Goal: Information Seeking & Learning: Learn about a topic

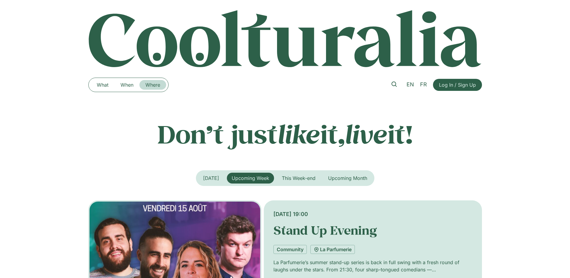
click at [155, 82] on link "Where" at bounding box center [152, 85] width 27 height 10
click at [156, 84] on link "Where" at bounding box center [152, 85] width 27 height 10
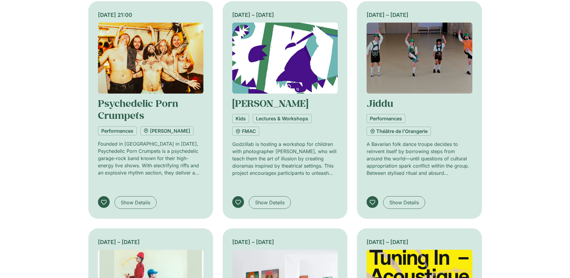
scroll to position [511, 0]
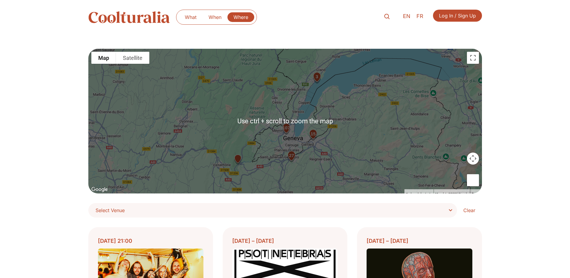
click at [321, 153] on div "15 107 27 3" at bounding box center [285, 121] width 394 height 145
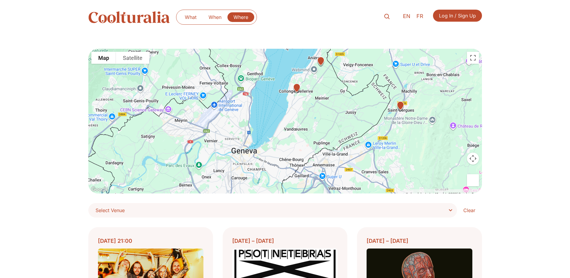
drag, startPoint x: 255, startPoint y: 154, endPoint x: 430, endPoint y: 58, distance: 199.8
click at [433, 53] on div "3" at bounding box center [285, 121] width 394 height 145
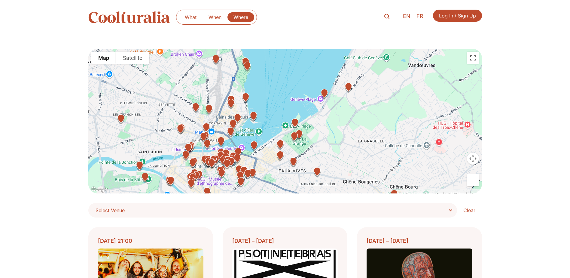
drag, startPoint x: 217, startPoint y: 154, endPoint x: 250, endPoint y: 136, distance: 38.2
click at [250, 136] on div at bounding box center [285, 121] width 394 height 145
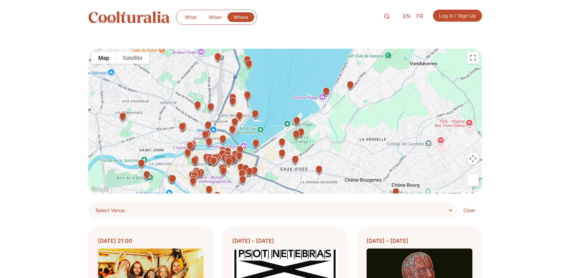
click at [232, 127] on img "Rotonde du Mont-BlancQuai du Mont-Blanc 10, 1201 Genève" at bounding box center [232, 130] width 15 height 15
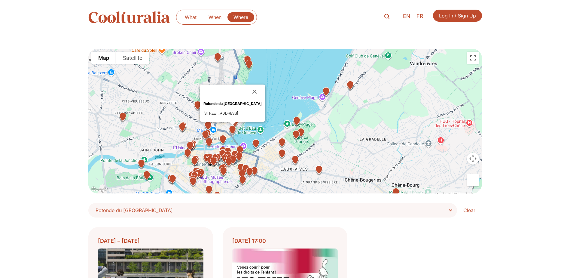
click at [127, 20] on img at bounding box center [129, 17] width 82 height 12
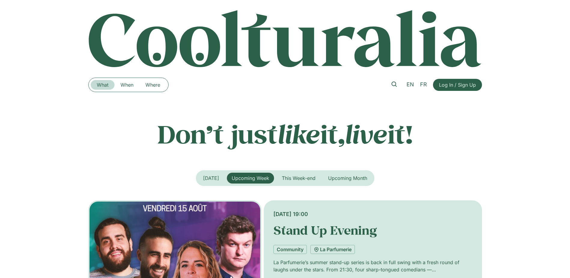
click at [101, 81] on link "What" at bounding box center [103, 85] width 24 height 10
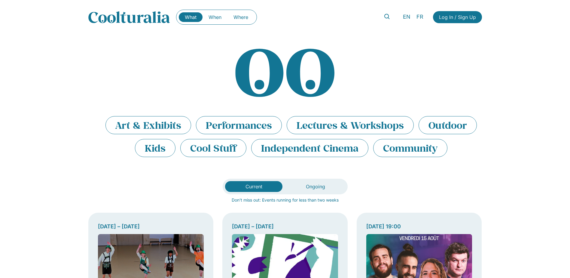
click at [417, 17] on span "FR" at bounding box center [419, 17] width 7 height 6
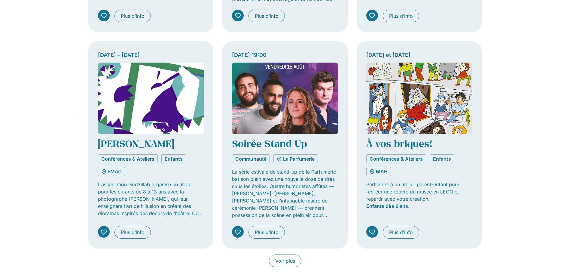
scroll to position [391, 0]
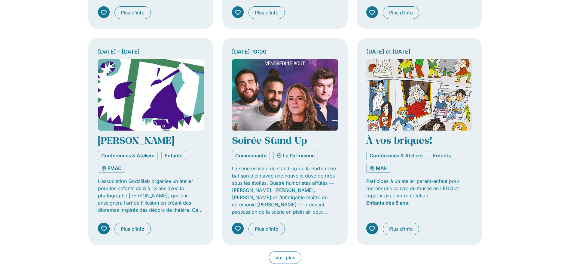
click at [397, 139] on link "À vos briques!" at bounding box center [399, 140] width 66 height 13
click at [287, 255] on span "Voir plus" at bounding box center [285, 257] width 20 height 7
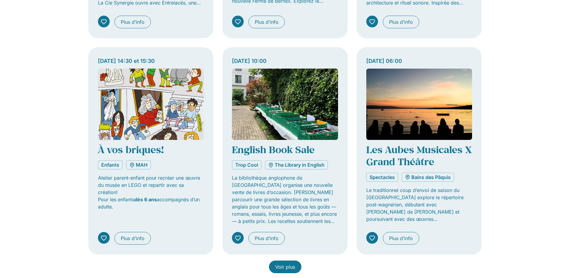
scroll to position [841, 0]
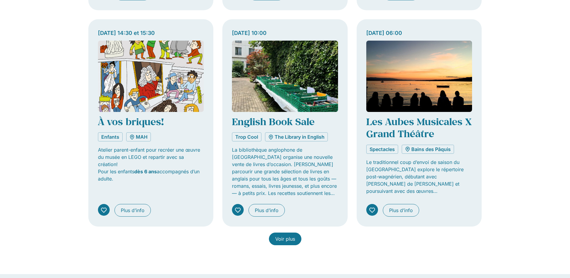
click at [292, 233] on link "Voir plus" at bounding box center [285, 238] width 32 height 13
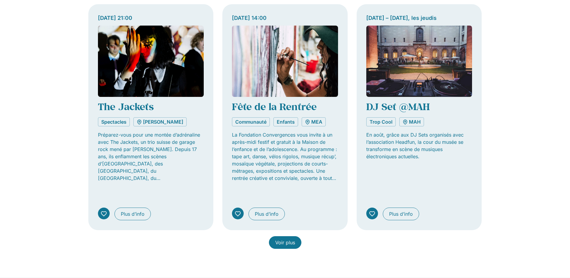
scroll to position [1382, 0]
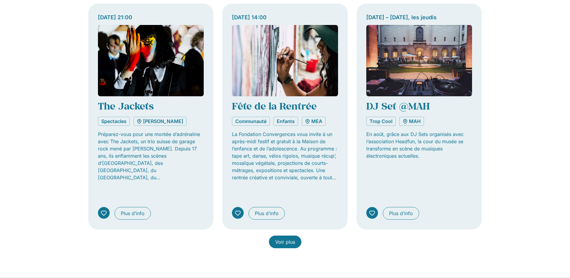
click at [290, 238] on span "Voir plus" at bounding box center [285, 241] width 20 height 7
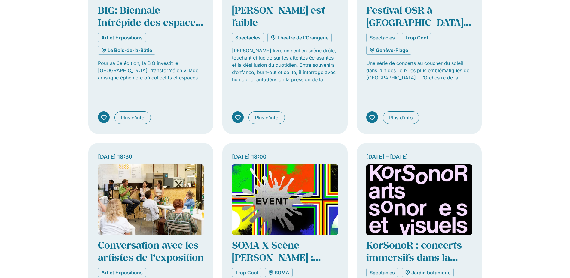
scroll to position [1803, 0]
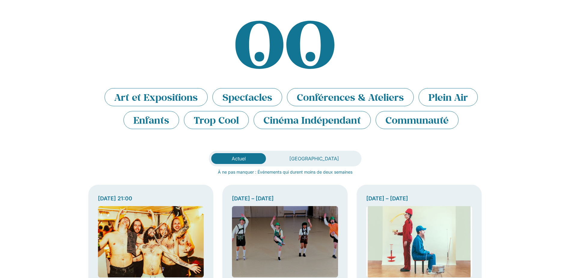
scroll to position [0, 0]
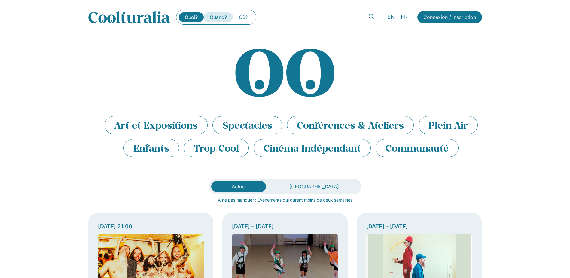
click at [214, 15] on link "Quand?" at bounding box center [218, 17] width 29 height 10
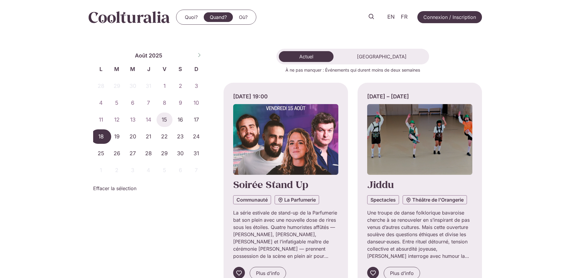
click at [107, 137] on span "18" at bounding box center [101, 136] width 16 height 14
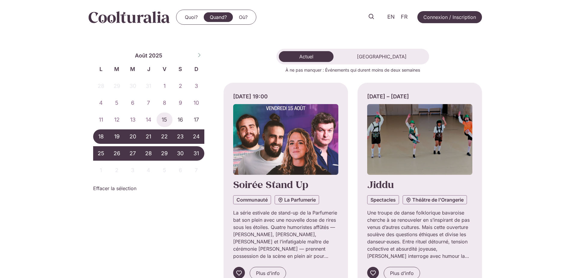
click at [198, 149] on span "31" at bounding box center [196, 153] width 16 height 14
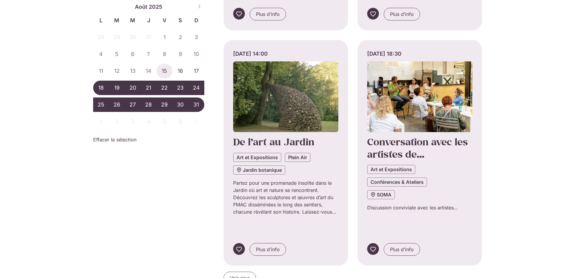
scroll to position [541, 0]
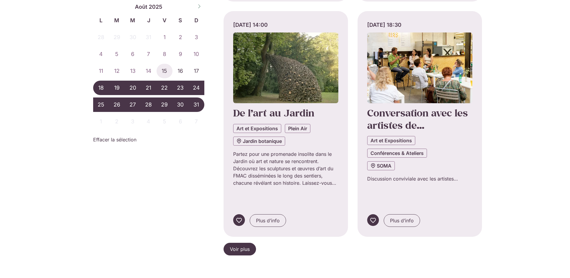
click at [241, 243] on link "Voir plus" at bounding box center [240, 249] width 32 height 13
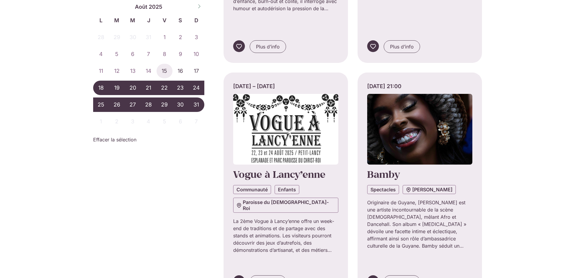
scroll to position [1202, 0]
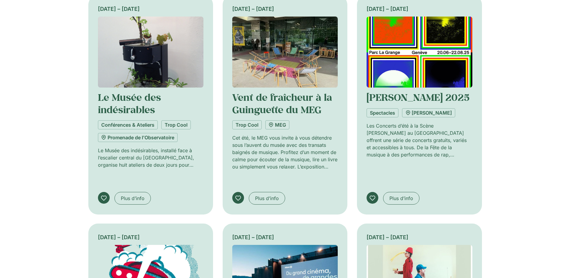
scroll to position [391, 0]
